Goal: Transaction & Acquisition: Subscribe to service/newsletter

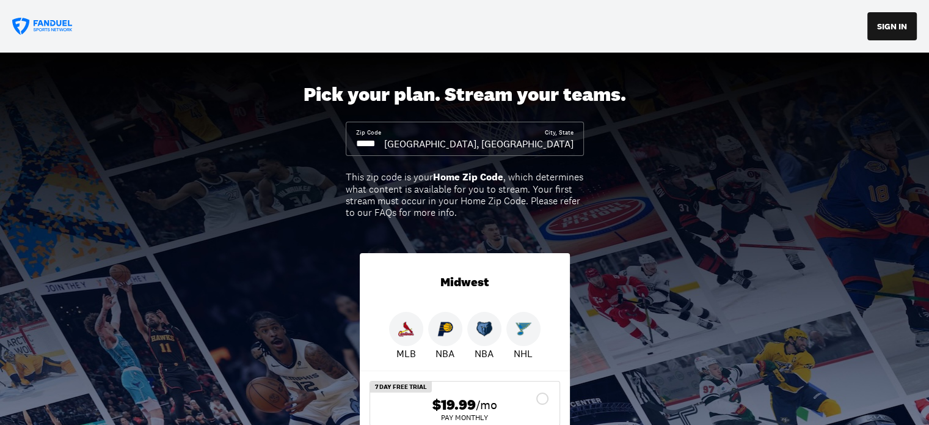
click at [379, 146] on input at bounding box center [370, 143] width 28 height 13
click at [377, 146] on input at bounding box center [370, 143] width 28 height 13
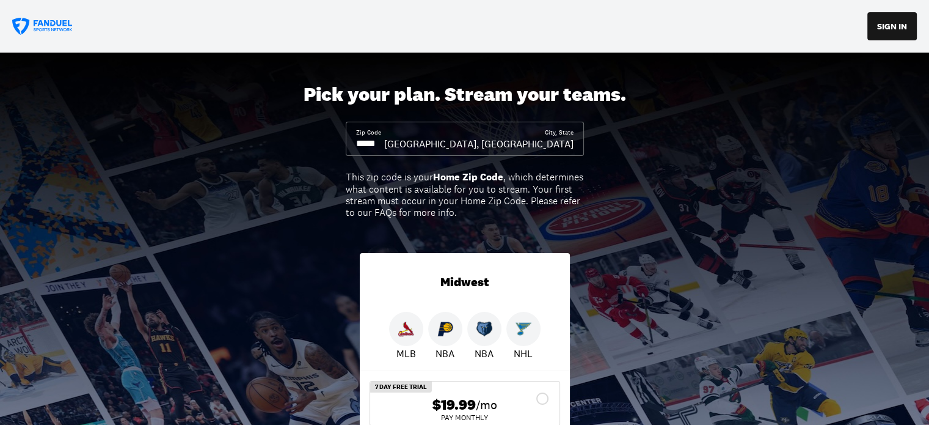
click at [377, 146] on input at bounding box center [370, 143] width 28 height 13
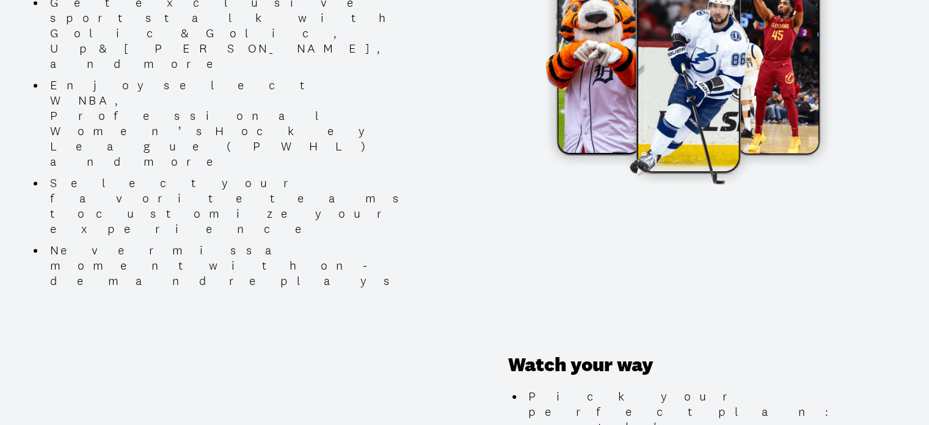
scroll to position [1100, 0]
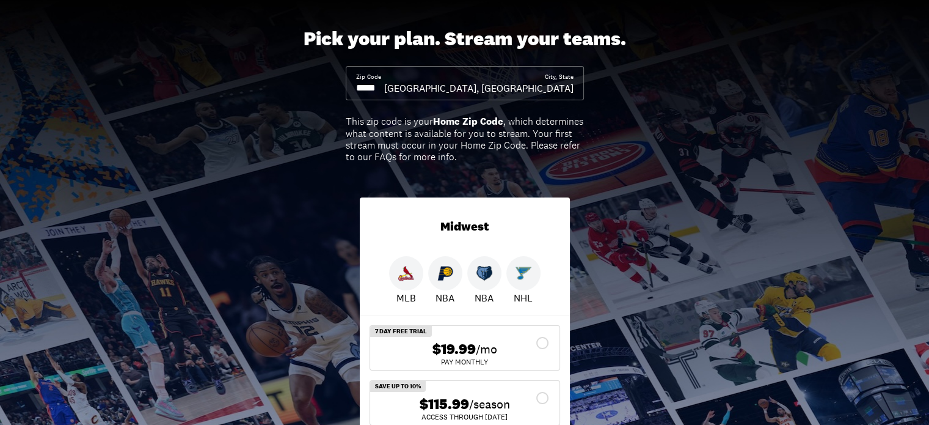
scroll to position [0, 0]
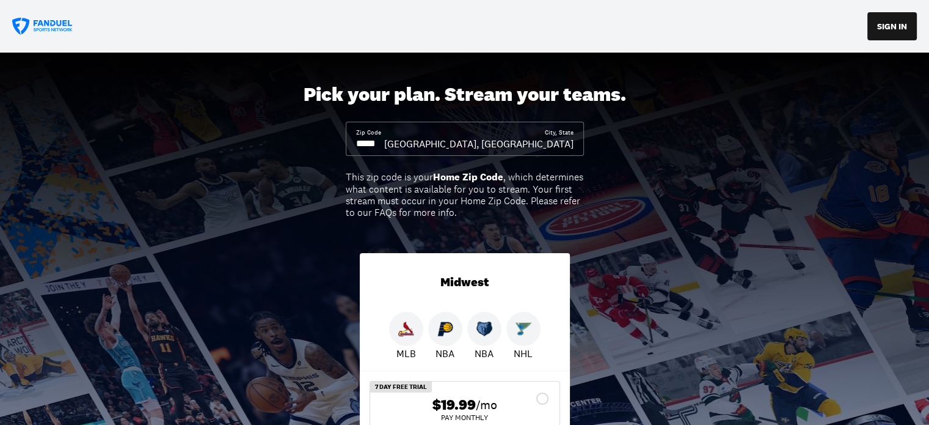
click at [54, 19] on icon at bounding box center [42, 27] width 61 height 18
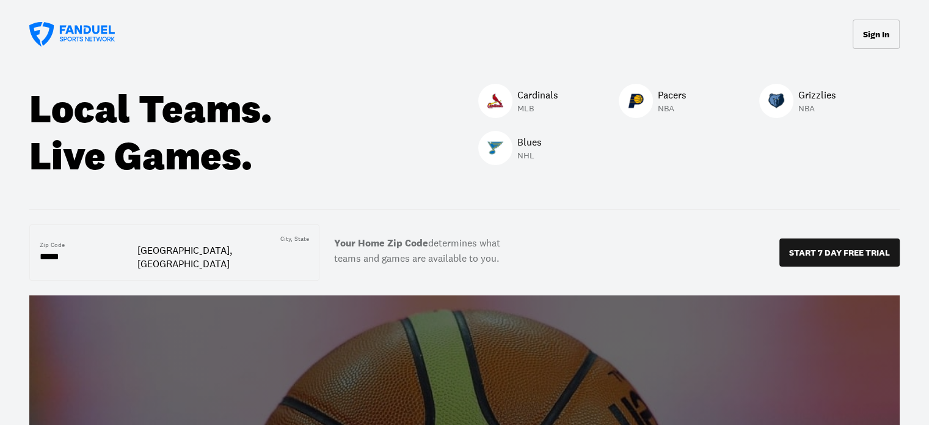
click at [505, 151] on div at bounding box center [495, 148] width 34 height 34
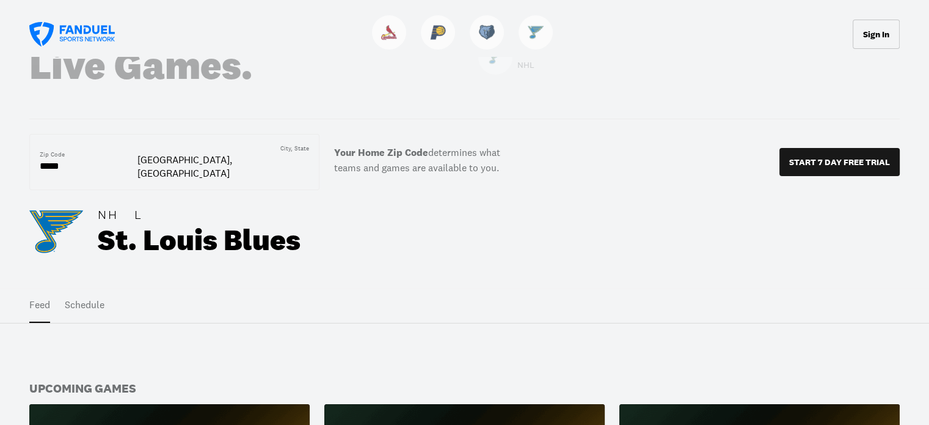
scroll to position [61, 0]
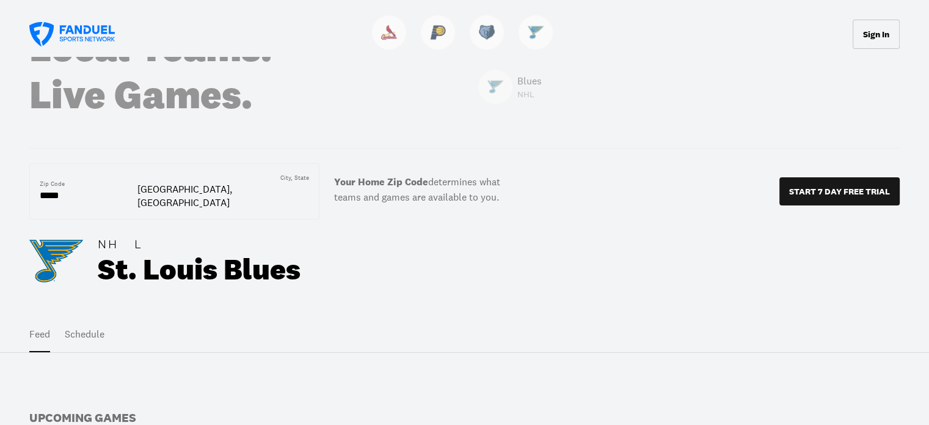
click at [57, 188] on input "*****" at bounding box center [89, 195] width 98 height 15
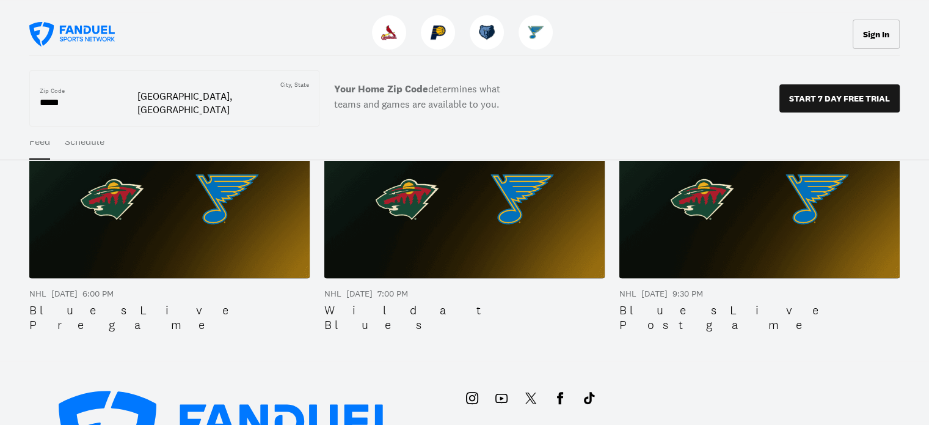
scroll to position [367, 0]
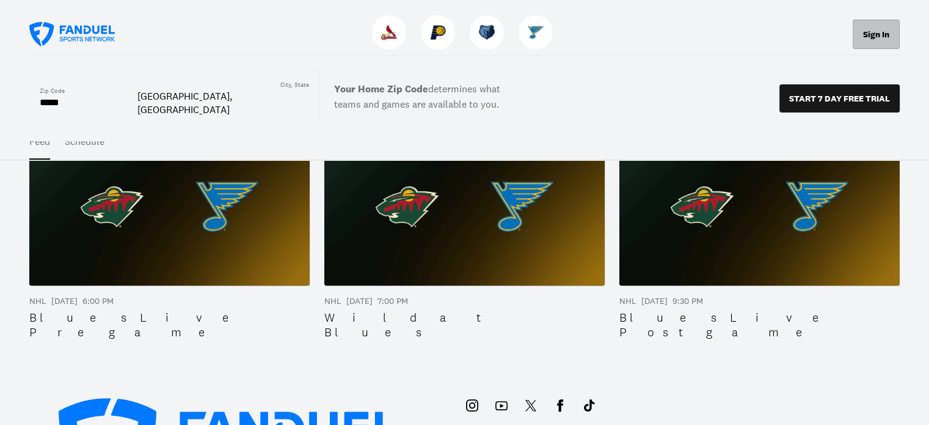
click at [880, 24] on button "Sign In" at bounding box center [876, 34] width 47 height 29
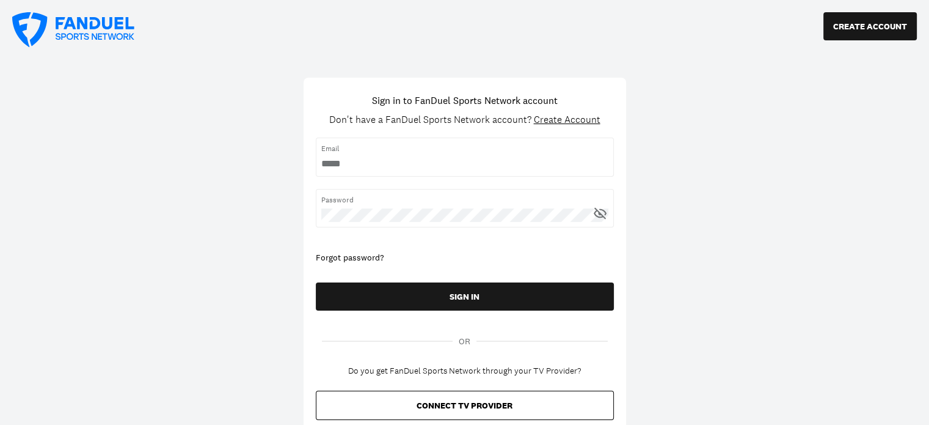
click at [358, 163] on input "username" at bounding box center [464, 163] width 287 height 13
click at [354, 254] on div "Forgot password?" at bounding box center [465, 258] width 298 height 12
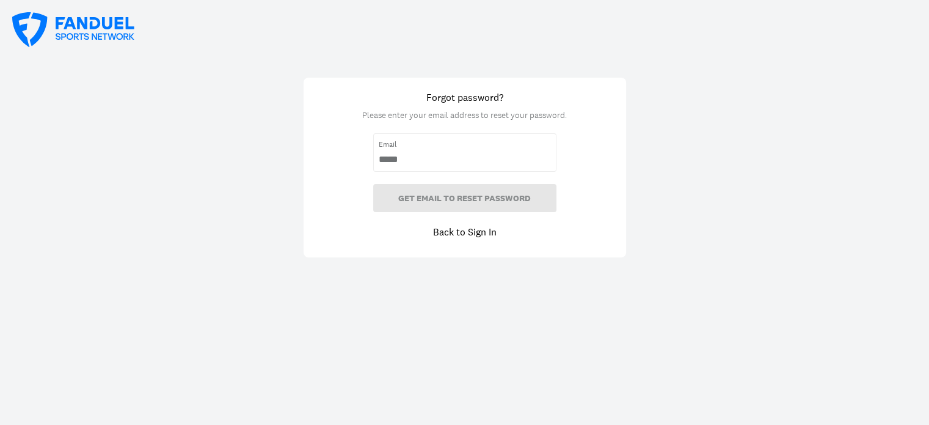
click at [397, 148] on span "Email" at bounding box center [465, 144] width 172 height 11
click at [398, 156] on input "email" at bounding box center [465, 159] width 172 height 13
type input "**********"
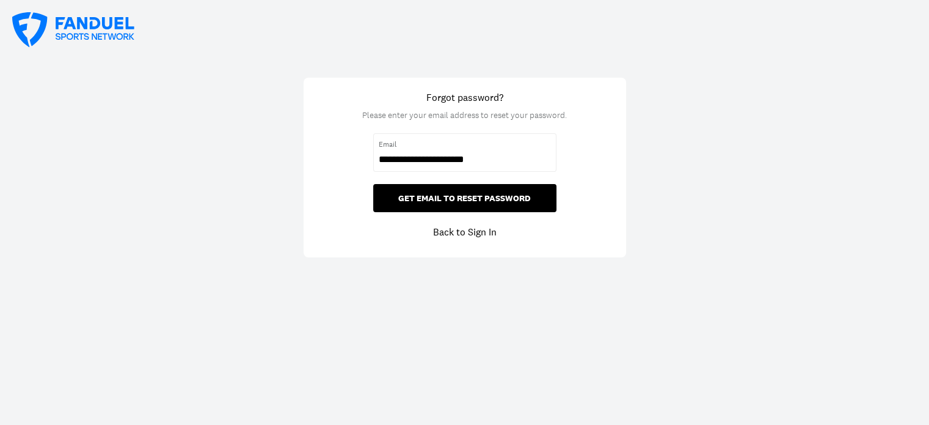
click at [458, 200] on button "GET EMAIL TO RESET PASSWORD" at bounding box center [464, 198] width 183 height 28
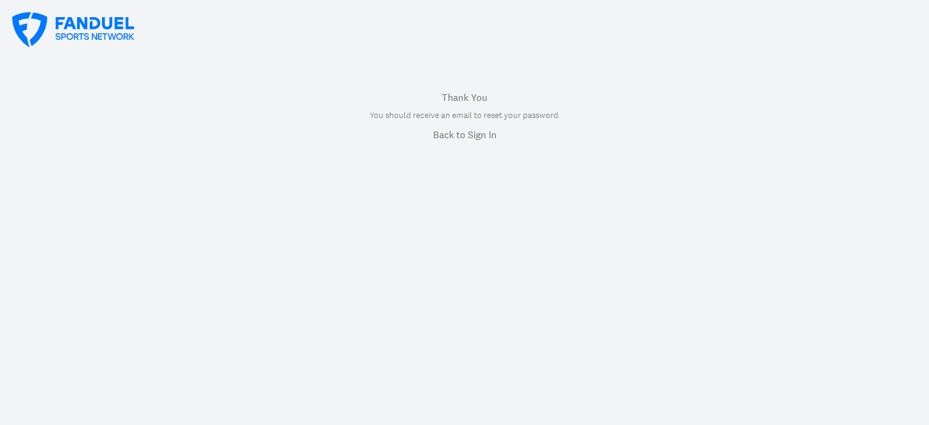
click at [452, 136] on link "Back to Sign In" at bounding box center [465, 134] width 64 height 15
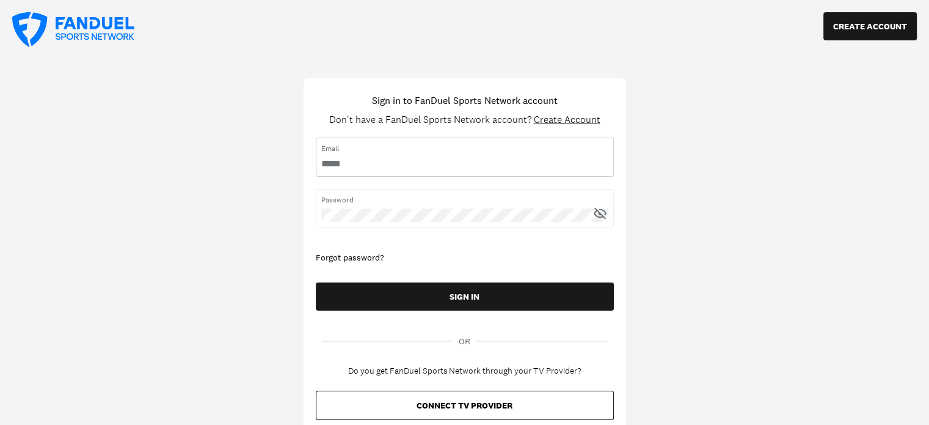
click at [346, 168] on input "username" at bounding box center [464, 163] width 287 height 13
type input "**********"
click at [316, 282] on button "SIGN IN" at bounding box center [465, 296] width 298 height 28
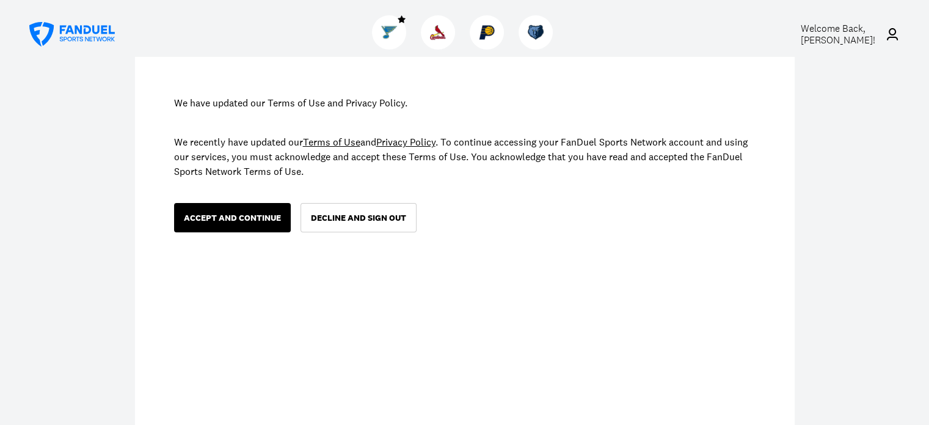
click at [229, 223] on button "ACCEPT AND CONTINUE" at bounding box center [232, 217] width 117 height 29
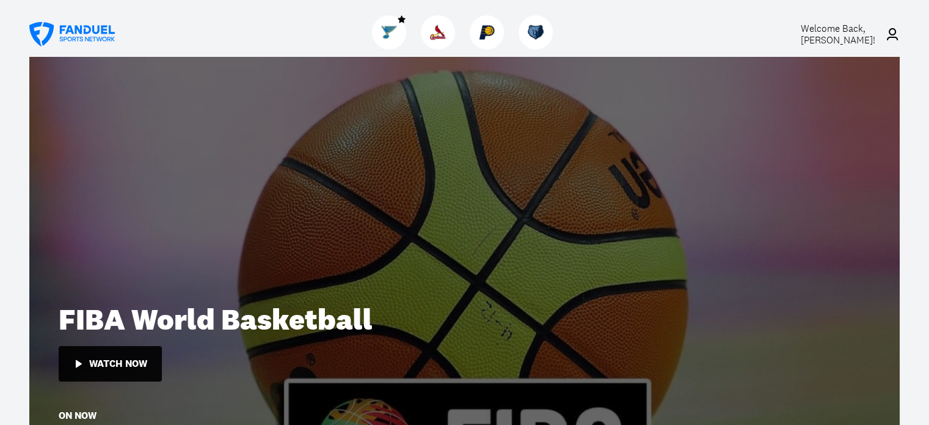
click at [386, 32] on img at bounding box center [389, 32] width 16 height 16
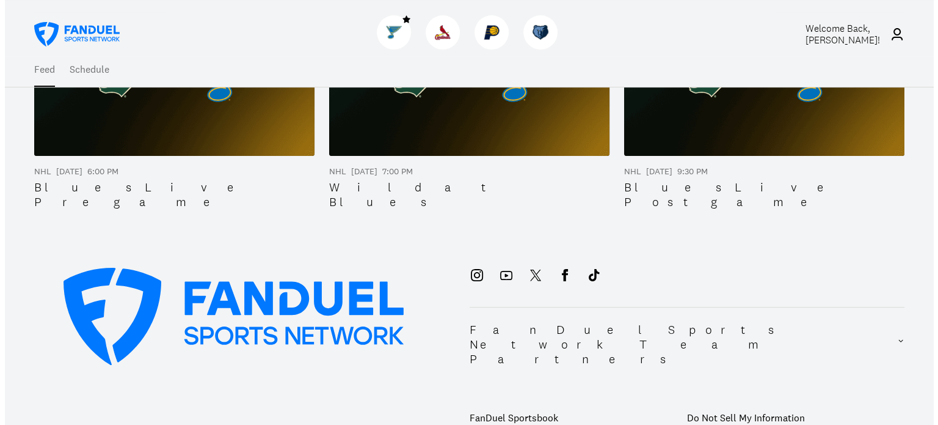
scroll to position [305, 0]
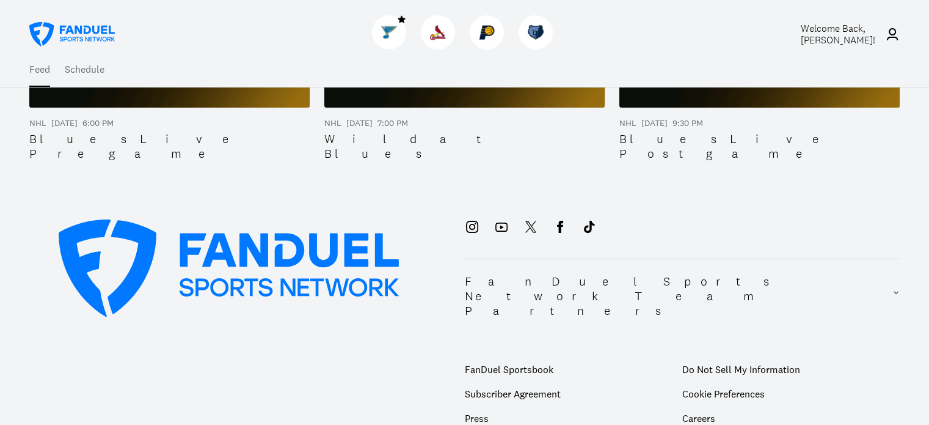
click at [387, 105] on img at bounding box center [464, 28] width 280 height 158
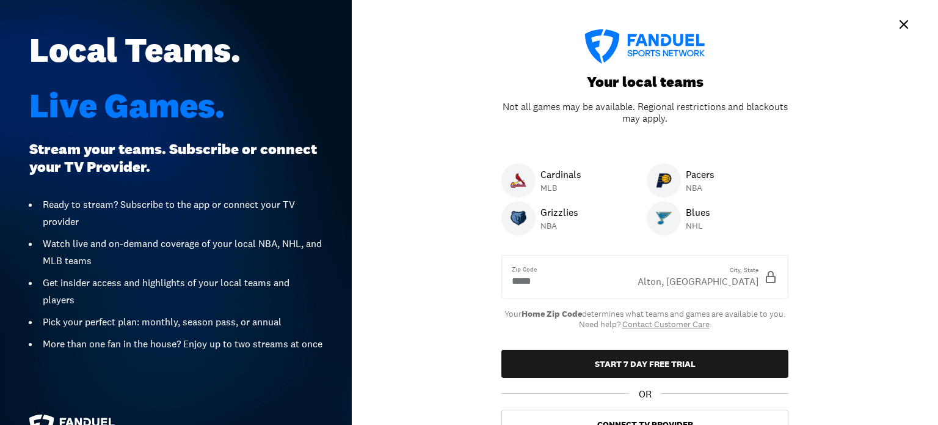
scroll to position [42, 0]
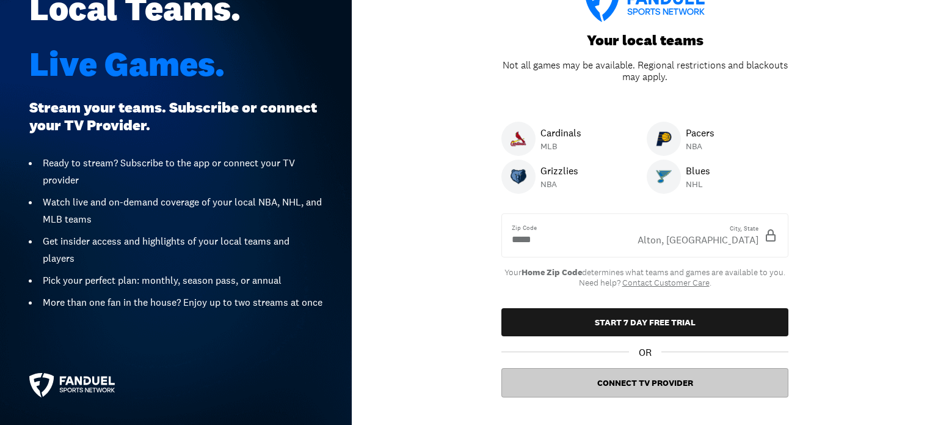
click at [601, 381] on button "Connect TV Provider" at bounding box center [645, 382] width 287 height 29
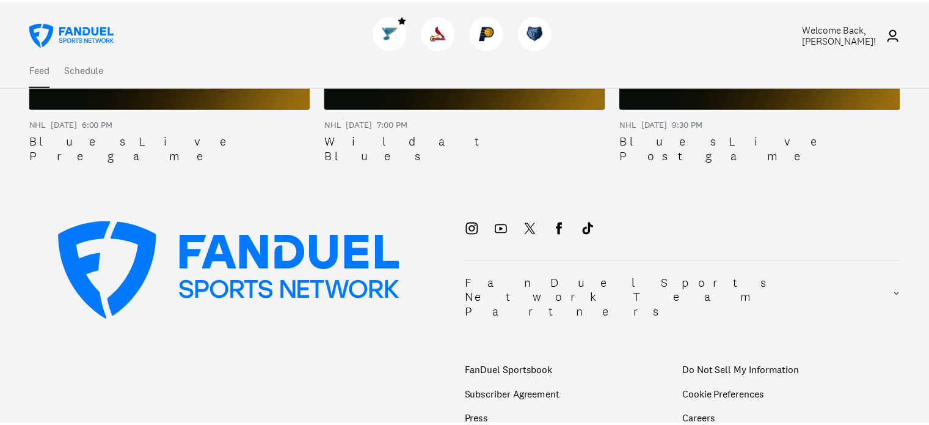
scroll to position [254, 0]
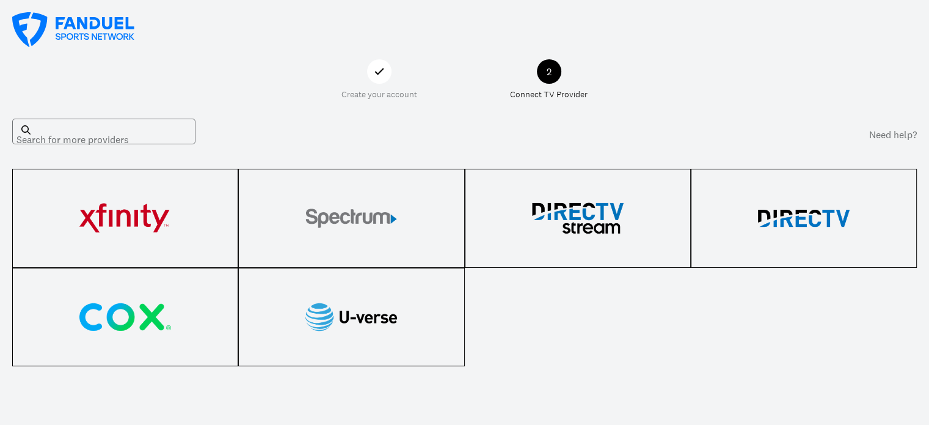
click at [802, 219] on img at bounding box center [804, 218] width 92 height 37
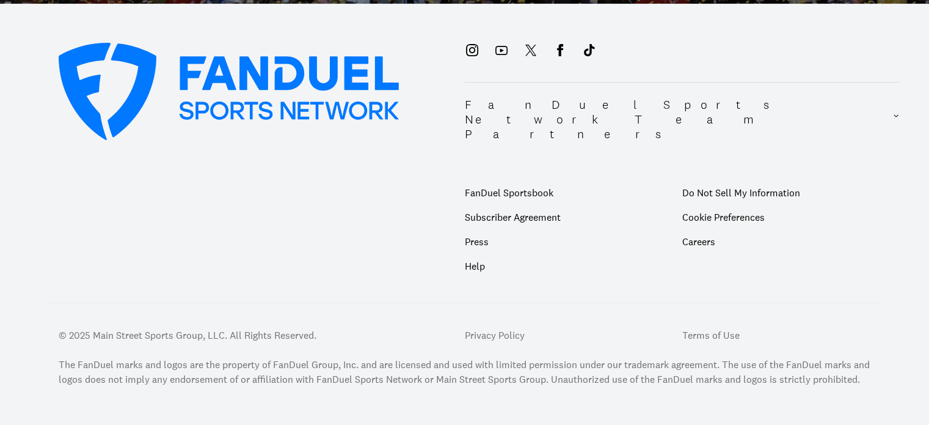
scroll to position [313, 0]
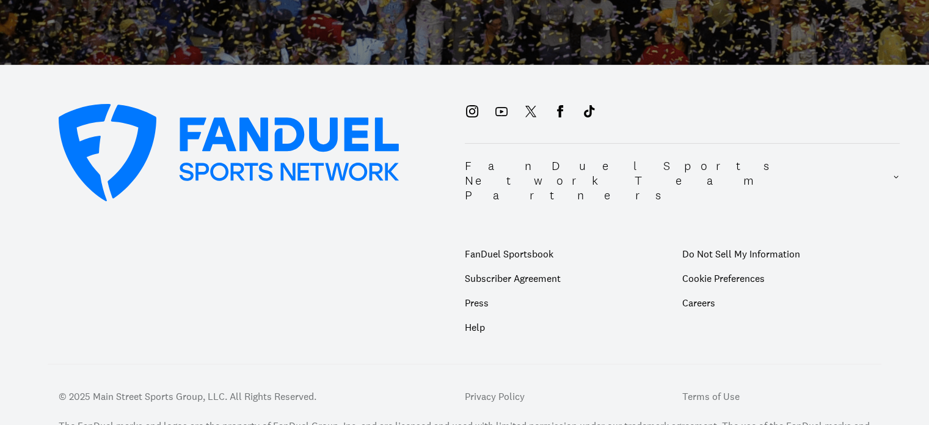
click at [558, 164] on h2 "FanDuel Sports Network Team Partners" at bounding box center [679, 180] width 428 height 44
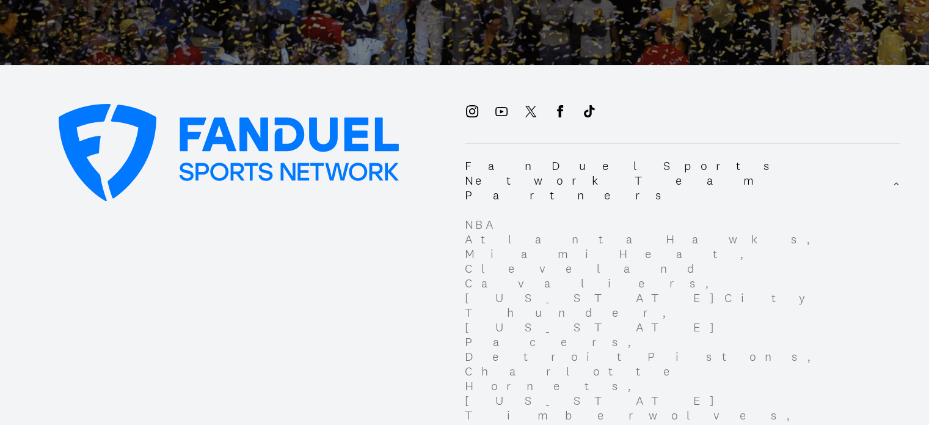
click at [558, 164] on h2 "FanDuel Sports Network Team Partners" at bounding box center [679, 180] width 428 height 44
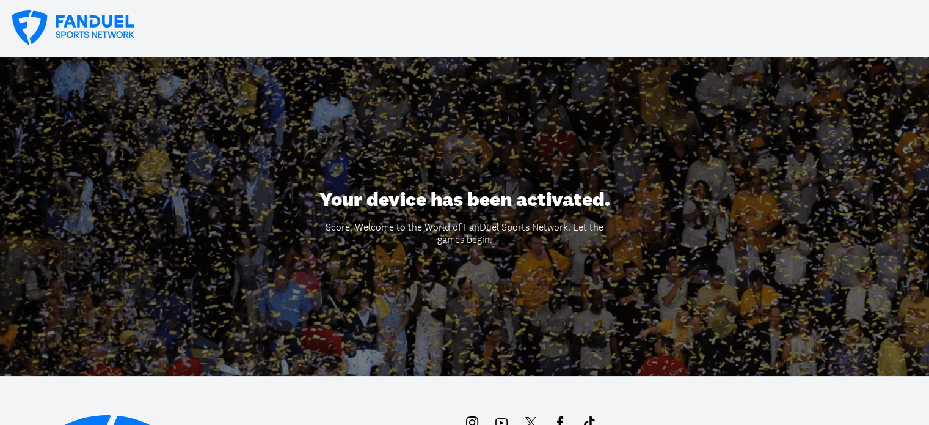
scroll to position [0, 0]
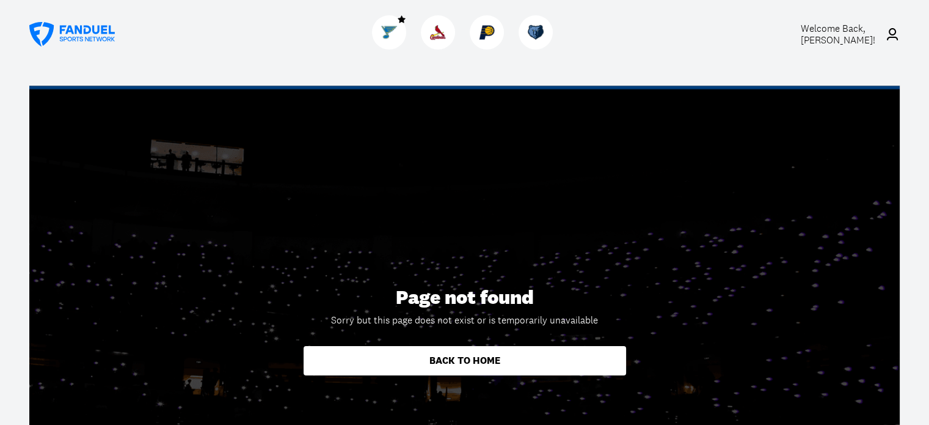
click at [853, 31] on span "Welcome Back, Greg Bierbaum !" at bounding box center [838, 34] width 75 height 24
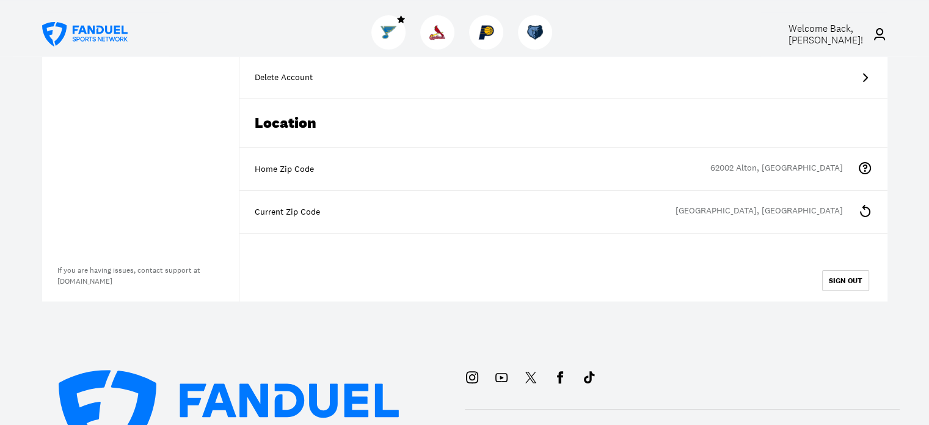
scroll to position [244, 0]
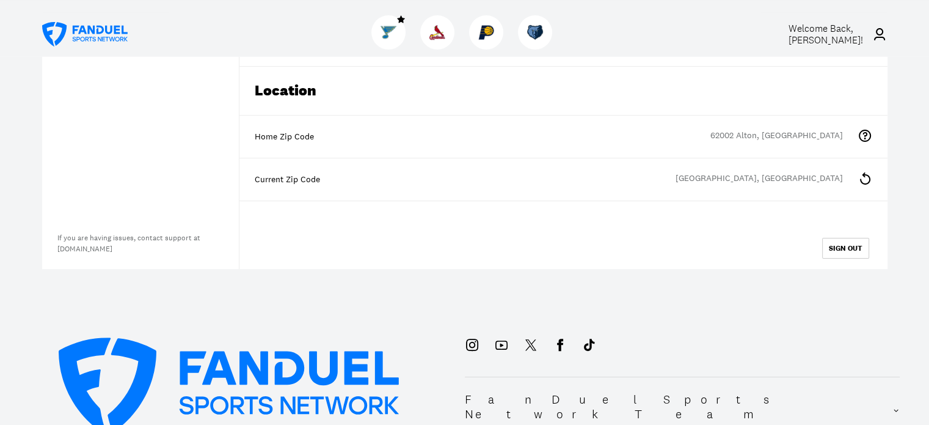
click at [411, 134] on div "Home Zip Code" at bounding box center [564, 137] width 618 height 12
click at [861, 136] on icon at bounding box center [865, 135] width 15 height 15
click at [476, 141] on div "Home Zip Code" at bounding box center [564, 137] width 618 height 12
click at [865, 178] on icon at bounding box center [865, 178] width 15 height 15
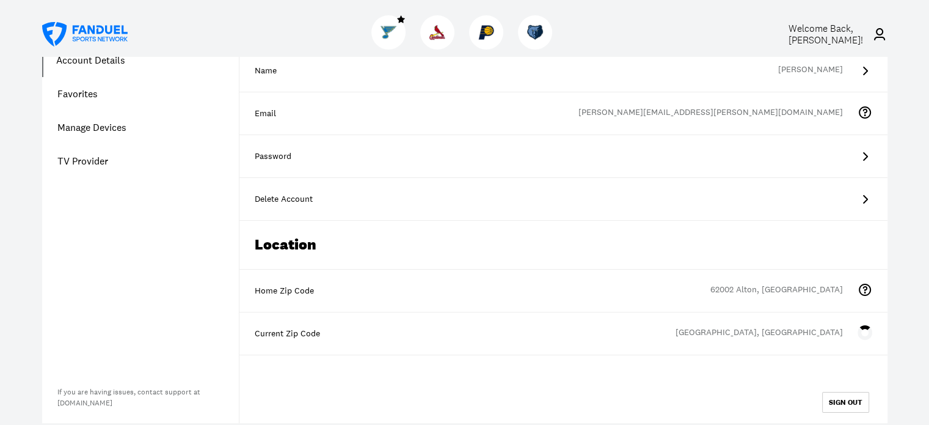
scroll to position [61, 0]
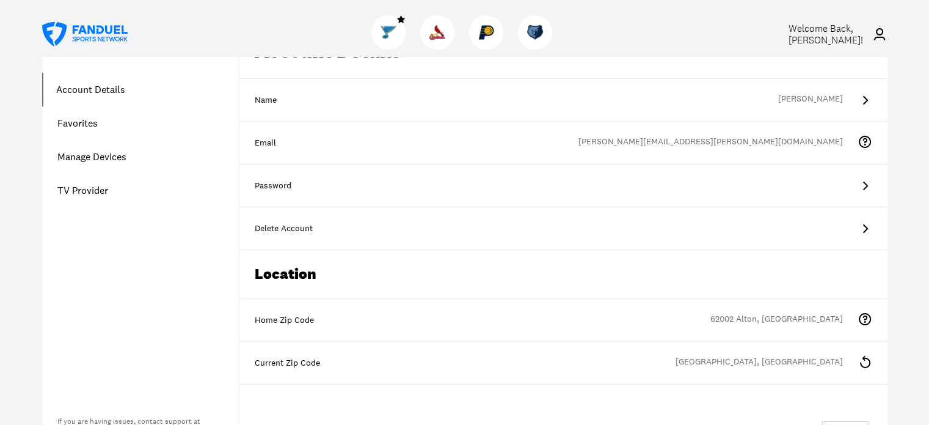
click at [68, 193] on link "TV Provider" at bounding box center [140, 191] width 197 height 34
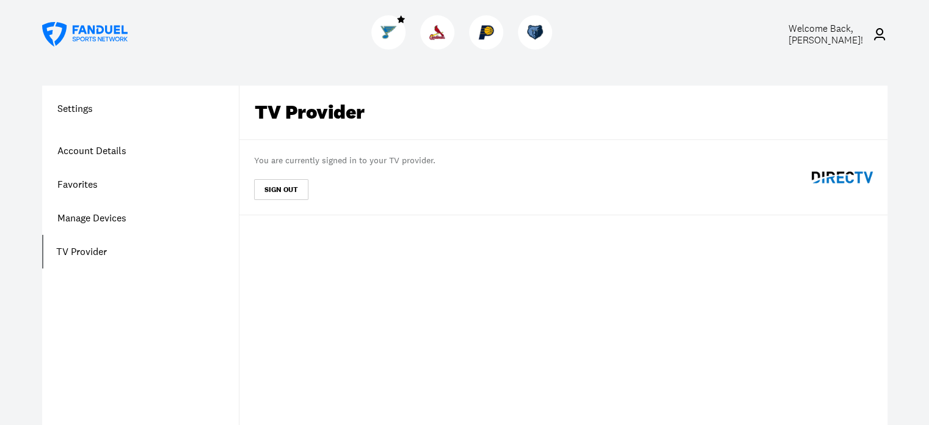
click at [89, 219] on link "Manage Devices" at bounding box center [140, 218] width 197 height 34
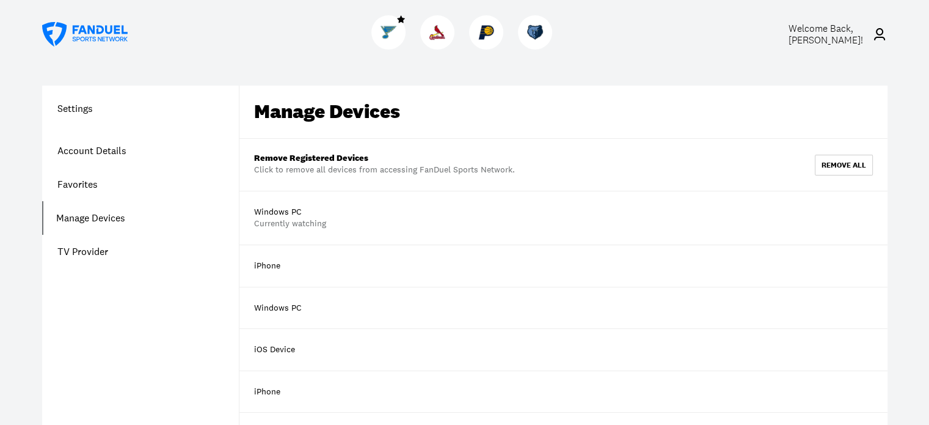
click at [354, 271] on div "iPhone" at bounding box center [563, 266] width 648 height 42
click at [103, 151] on link "Account Details" at bounding box center [140, 151] width 197 height 34
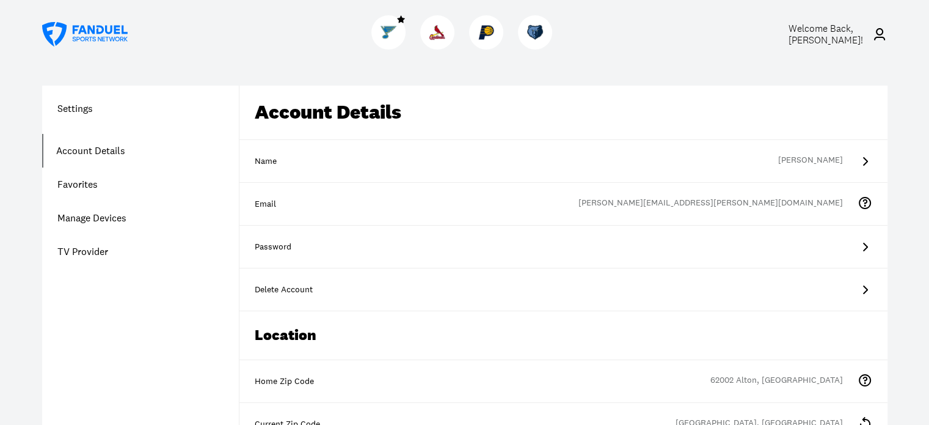
click at [75, 188] on link "Favorites" at bounding box center [140, 184] width 197 height 34
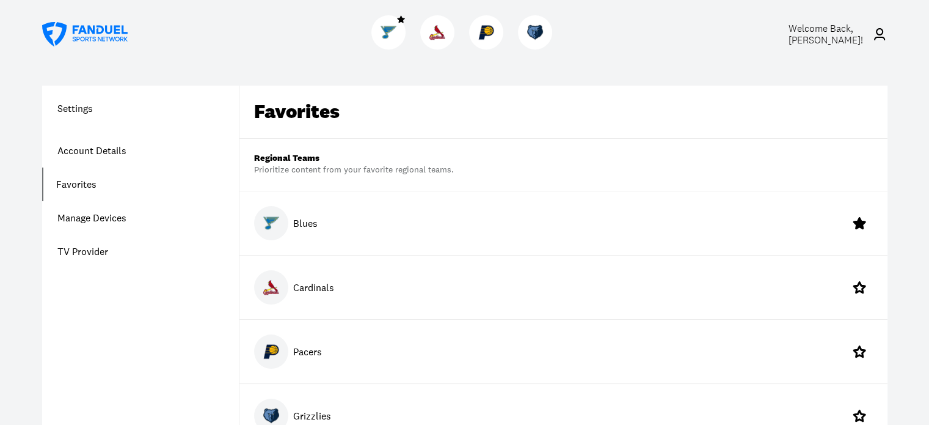
click at [83, 106] on h1 "Settings" at bounding box center [140, 108] width 197 height 15
click at [73, 214] on link "Manage Devices" at bounding box center [140, 218] width 197 height 34
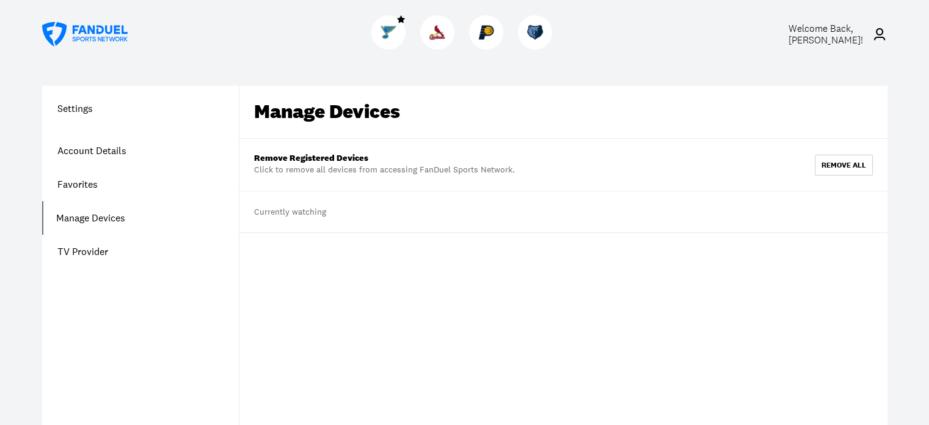
click at [76, 248] on link "TV Provider" at bounding box center [140, 252] width 197 height 34
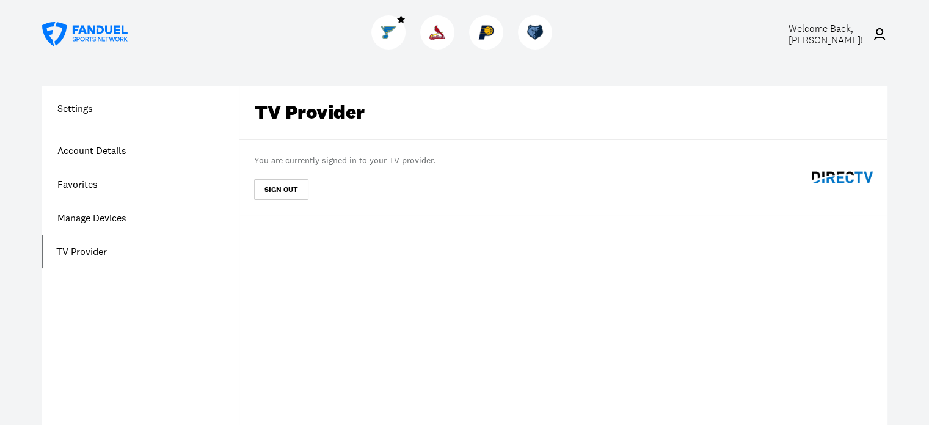
click at [395, 34] on img at bounding box center [389, 32] width 16 height 16
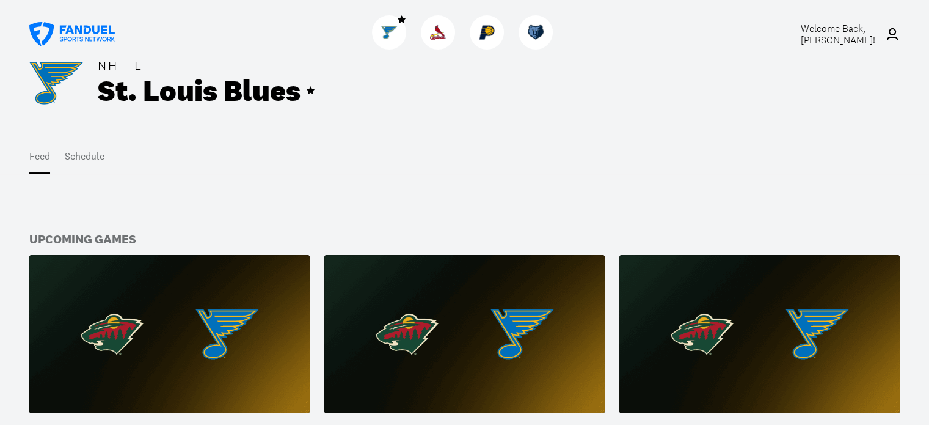
click at [94, 160] on button "Schedule" at bounding box center [85, 156] width 40 height 34
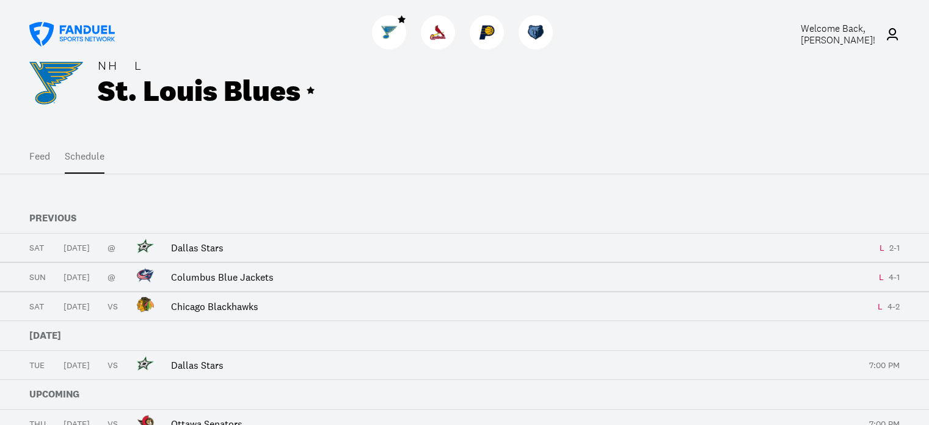
click at [42, 156] on button "Feed" at bounding box center [39, 156] width 21 height 34
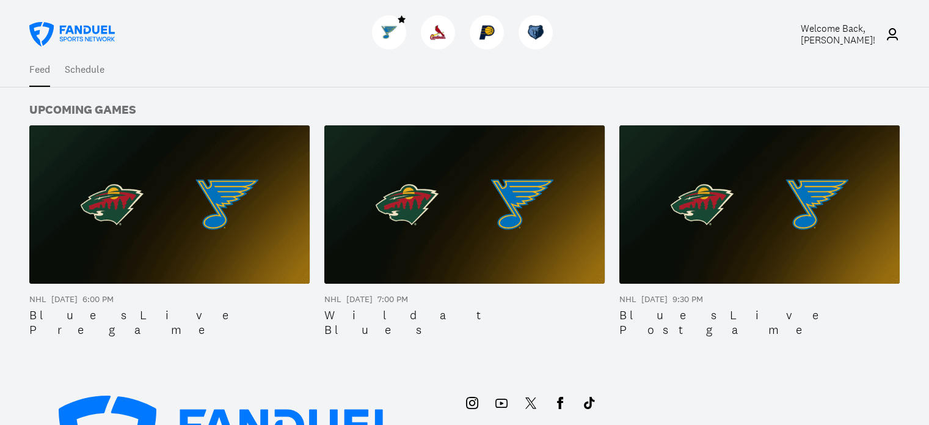
scroll to position [183, 0]
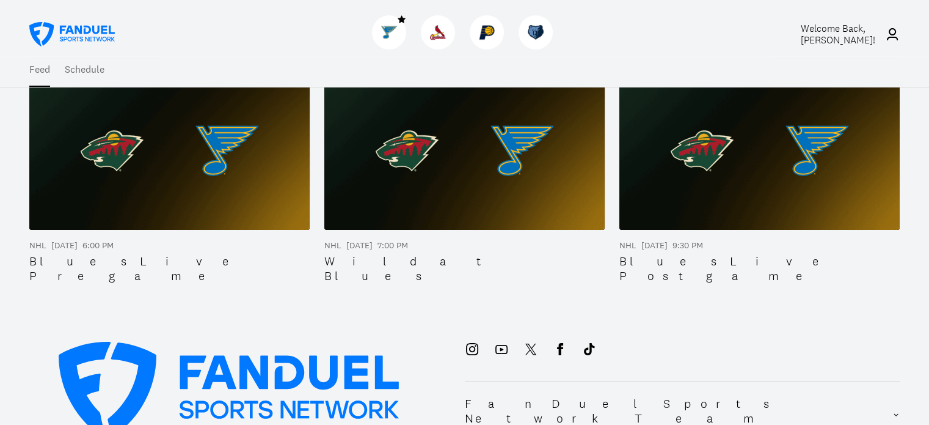
click at [174, 181] on img at bounding box center [169, 150] width 280 height 158
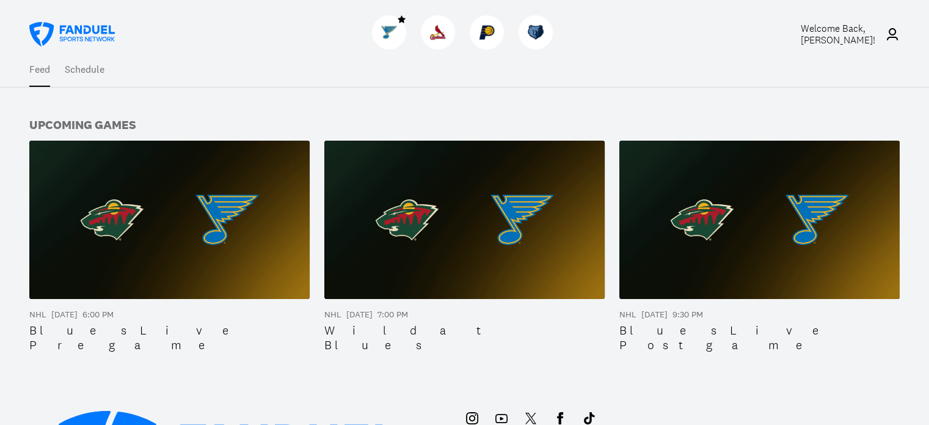
scroll to position [183, 0]
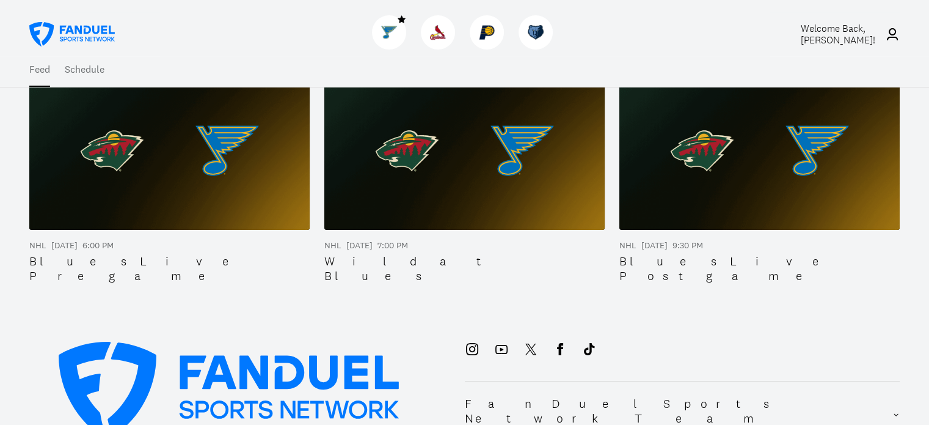
click at [431, 179] on img at bounding box center [464, 150] width 280 height 158
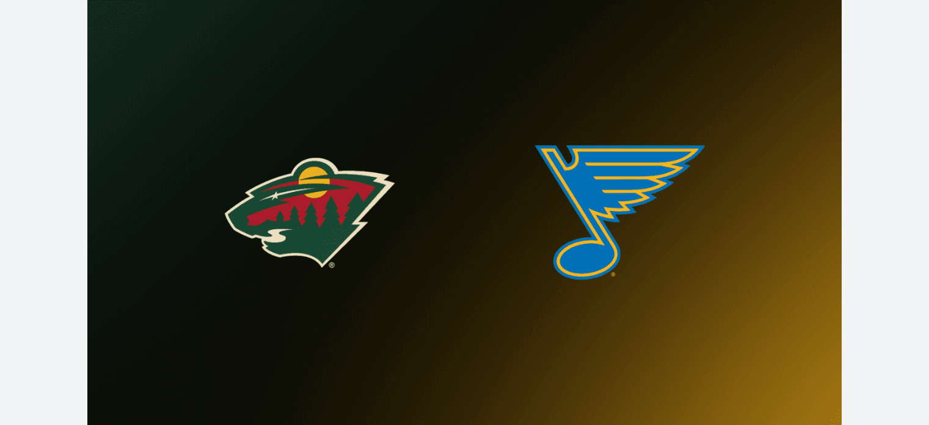
click at [431, 179] on img at bounding box center [464, 212] width 755 height 425
